Goal: Task Accomplishment & Management: Manage account settings

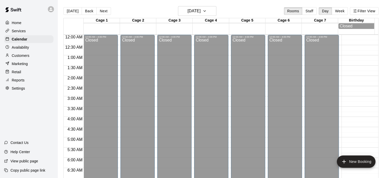
scroll to position [326, 0]
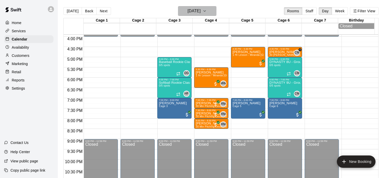
click at [207, 13] on icon "button" at bounding box center [205, 11] width 4 height 6
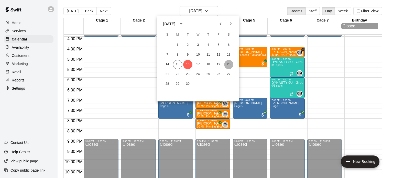
click at [229, 67] on button "20" at bounding box center [228, 64] width 9 height 9
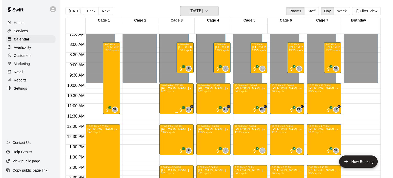
scroll to position [156, 0]
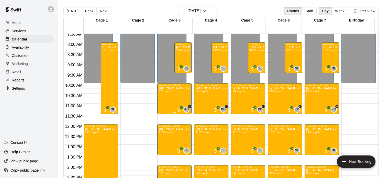
click at [167, 98] on div "[PERSON_NAME] - Defense Camp (8-12u) 6/25 spots" at bounding box center [174, 176] width 31 height 178
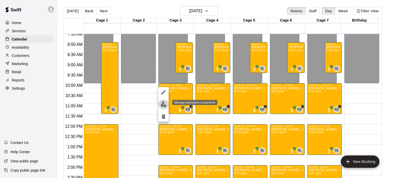
click at [164, 103] on img "edit" at bounding box center [164, 104] width 6 height 6
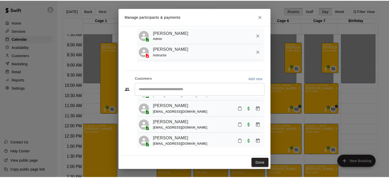
scroll to position [24, 0]
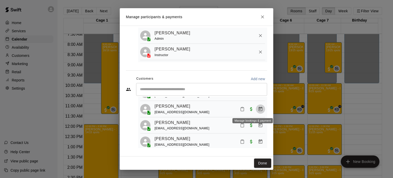
click at [258, 110] on icon "Manage bookings & payment" at bounding box center [260, 109] width 5 height 5
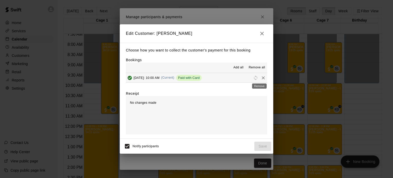
click at [260, 81] on div "Remove" at bounding box center [260, 84] width 16 height 9
click at [175, 78] on span "(Current)" at bounding box center [167, 78] width 13 height 4
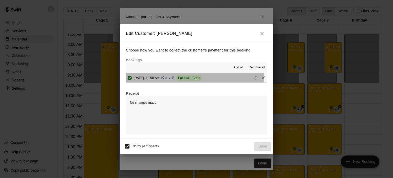
click at [175, 78] on span "(Current)" at bounding box center [167, 78] width 13 height 4
click at [160, 79] on span "[DATE]: 10:00 AM" at bounding box center [147, 78] width 26 height 4
click at [252, 77] on span "Reschedule" at bounding box center [256, 78] width 8 height 4
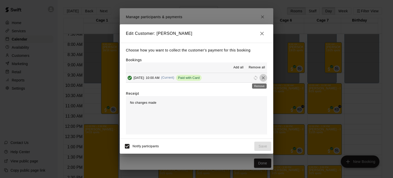
click at [262, 78] on icon "Remove" at bounding box center [263, 77] width 3 height 3
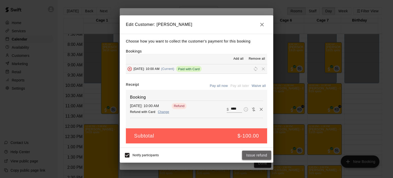
click at [255, 154] on button "Issue refund" at bounding box center [256, 155] width 29 height 9
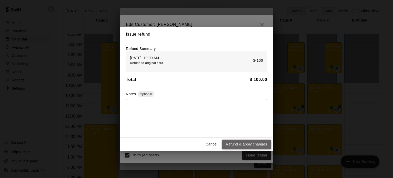
click at [248, 148] on button "Refund & apply changes" at bounding box center [246, 144] width 49 height 9
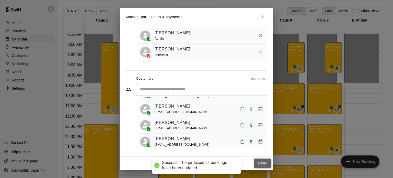
click at [263, 161] on button "Done" at bounding box center [262, 162] width 17 height 9
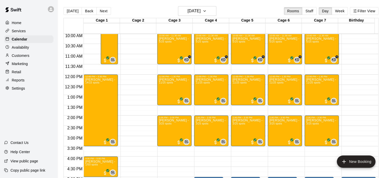
scroll to position [206, 0]
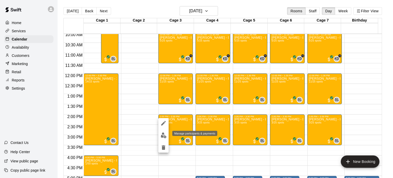
click at [162, 134] on img "edit" at bounding box center [164, 135] width 6 height 6
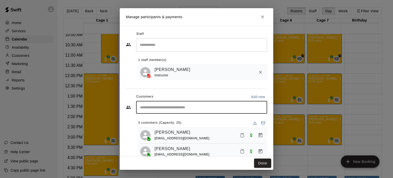
click at [208, 108] on input "Start typing to search customers..." at bounding box center [202, 107] width 126 height 5
type input "*****"
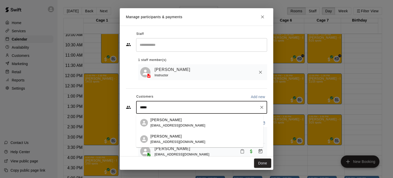
click at [150, 138] on div "[PERSON_NAME] [PERSON_NAME][EMAIL_ADDRESS][DOMAIN_NAME]" at bounding box center [199, 139] width 127 height 16
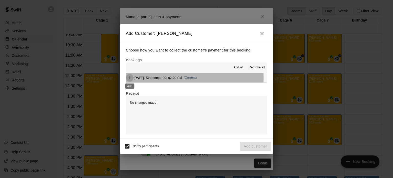
click at [130, 78] on icon "Add" at bounding box center [129, 77] width 3 height 3
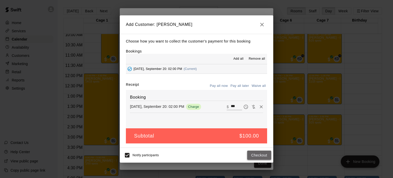
click at [254, 152] on button "Checkout" at bounding box center [259, 155] width 24 height 9
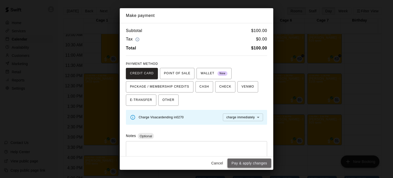
click at [254, 161] on button "Pay & apply changes" at bounding box center [250, 162] width 44 height 9
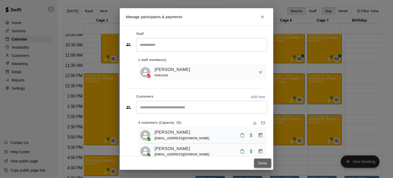
click at [257, 165] on button "Done" at bounding box center [262, 162] width 17 height 9
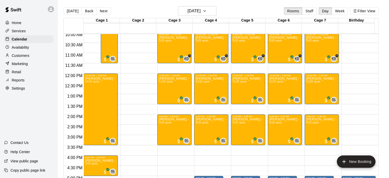
click at [21, 83] on p "Reports" at bounding box center [18, 80] width 13 height 5
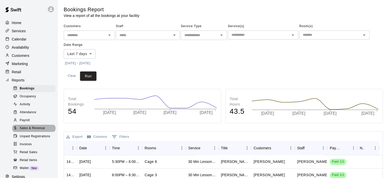
click at [36, 131] on span "Sales & Revenue" at bounding box center [32, 128] width 25 height 5
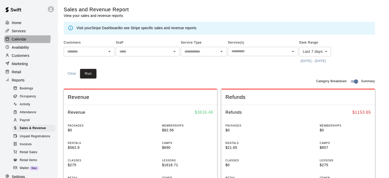
click at [20, 38] on p "Calendar" at bounding box center [19, 39] width 15 height 5
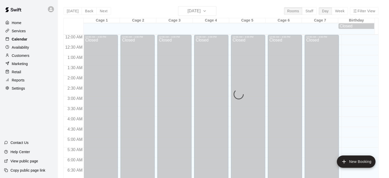
scroll to position [326, 0]
